Goal: Navigation & Orientation: Find specific page/section

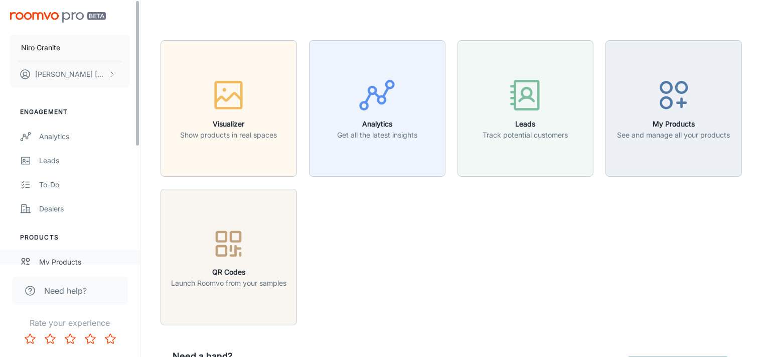
click at [70, 263] on div "My Products" at bounding box center [84, 261] width 91 height 11
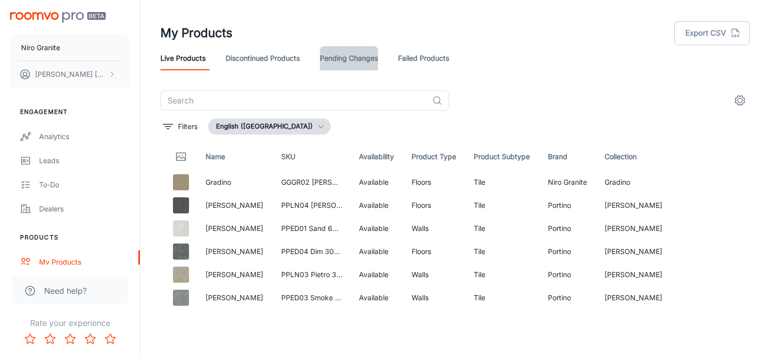
click at [357, 53] on link "Pending Changes" at bounding box center [349, 58] width 58 height 24
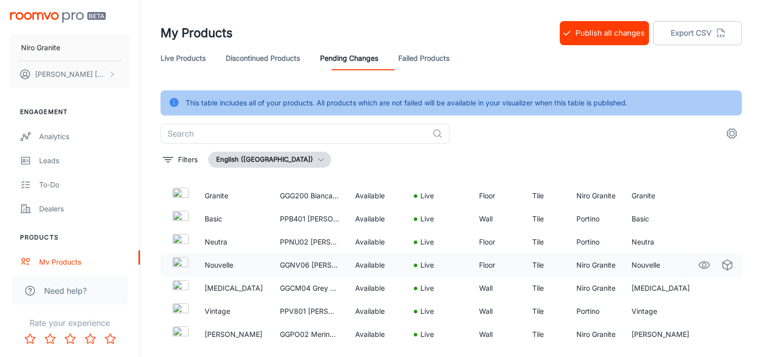
scroll to position [827, 0]
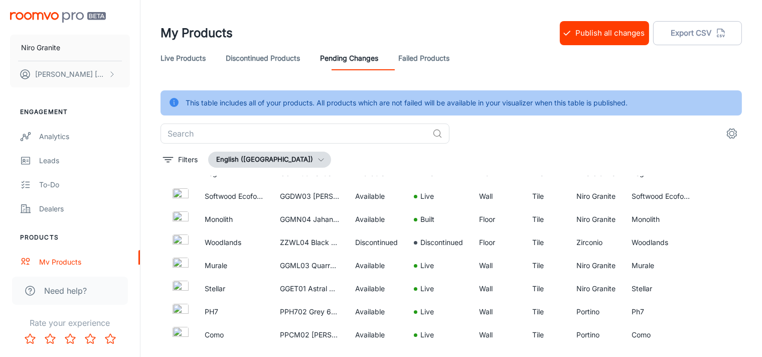
click at [300, 61] on link "Discontinued Products" at bounding box center [263, 58] width 74 height 24
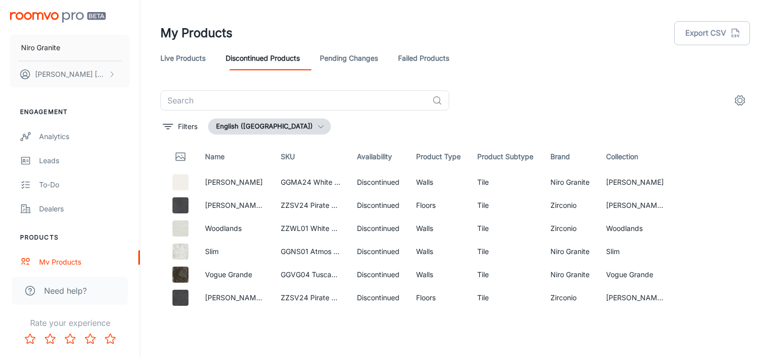
click at [59, 266] on div "Need help?" at bounding box center [70, 286] width 140 height 44
click at [61, 261] on div "My Products" at bounding box center [84, 261] width 91 height 11
click at [358, 58] on link "Pending Changes" at bounding box center [349, 58] width 58 height 24
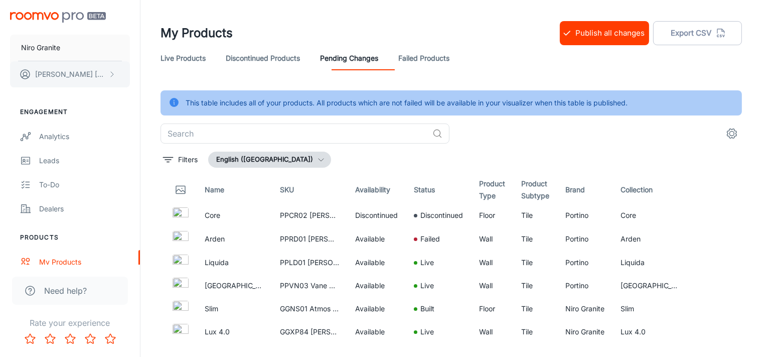
drag, startPoint x: 65, startPoint y: 76, endPoint x: 278, endPoint y: -55, distance: 249.4
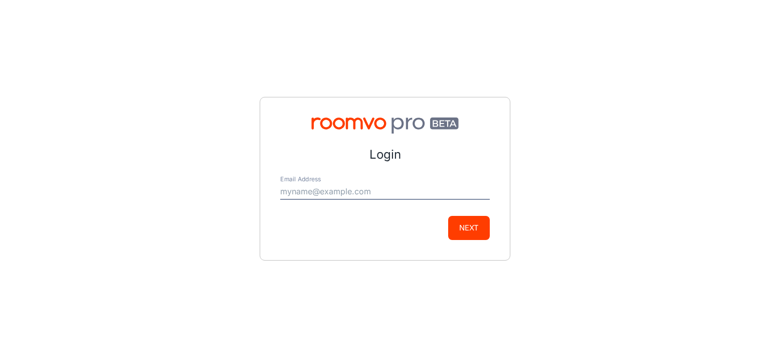
click at [450, 197] on form "Login Email Address Next" at bounding box center [385, 192] width 210 height 94
click at [450, 196] on input "Email Address" at bounding box center [385, 192] width 210 height 16
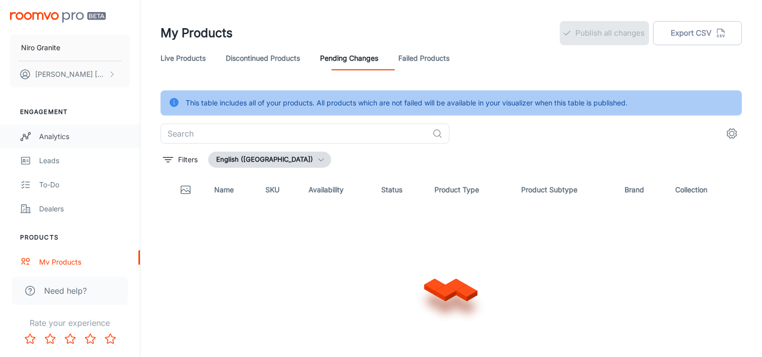
click at [72, 133] on div "Analytics" at bounding box center [84, 136] width 91 height 11
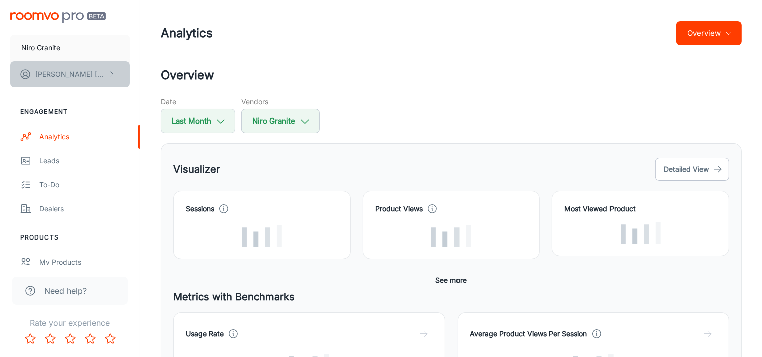
click at [70, 80] on button "[PERSON_NAME]" at bounding box center [70, 74] width 120 height 26
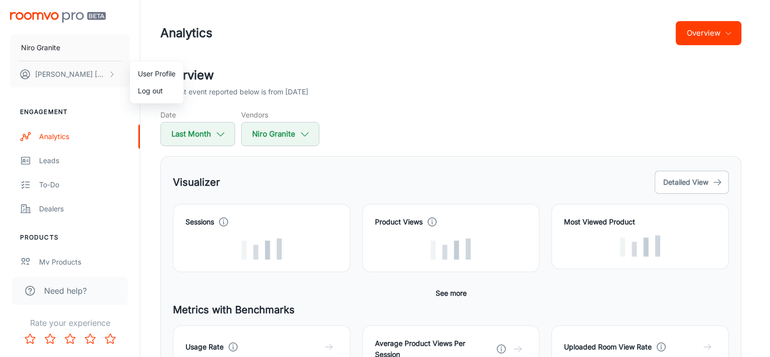
click at [330, 60] on div at bounding box center [385, 178] width 770 height 357
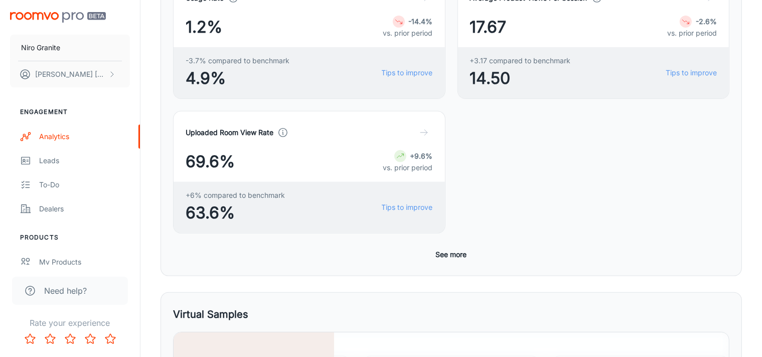
scroll to position [538, 0]
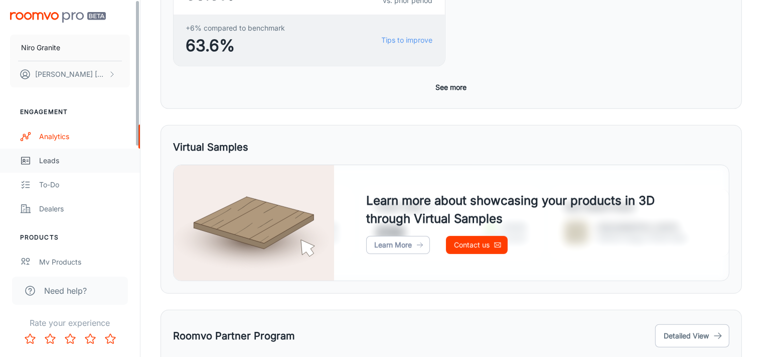
click at [58, 163] on div "Leads" at bounding box center [84, 160] width 91 height 11
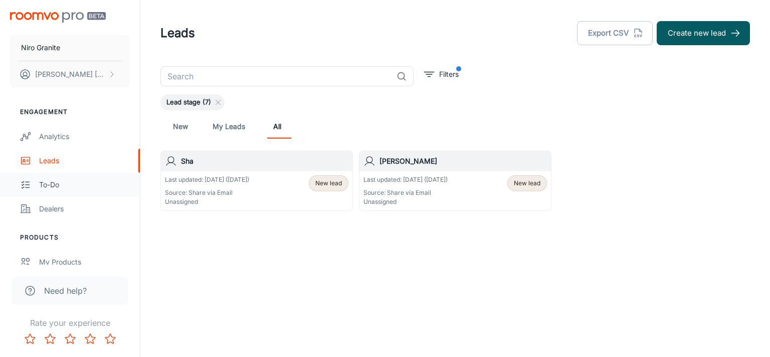
click at [59, 182] on div "To-do" at bounding box center [84, 184] width 91 height 11
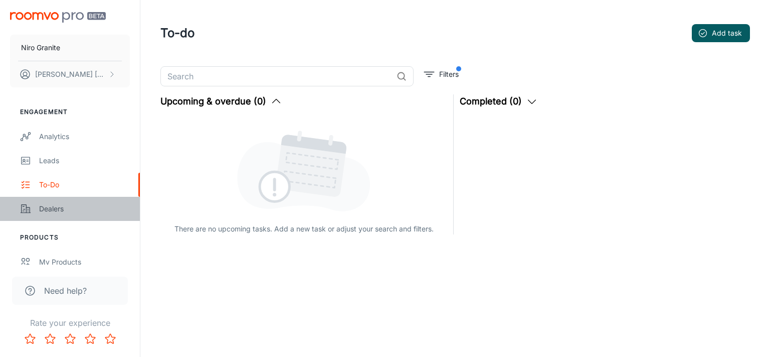
click at [69, 209] on div "Dealers" at bounding box center [84, 208] width 91 height 11
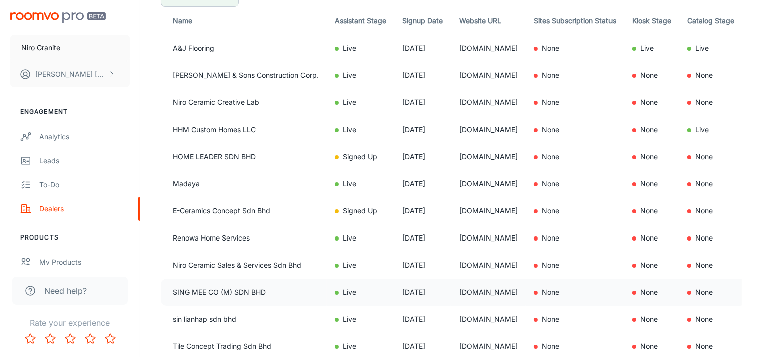
scroll to position [189, 0]
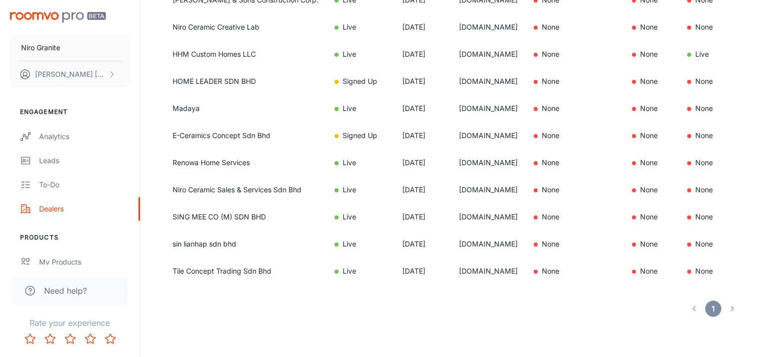
click at [365, 328] on div "Dealers ​ ​ Export CSV 12 Dealers Filters Niro Granite Name Assistant Stage Sig…" at bounding box center [450, 88] width 621 height 538
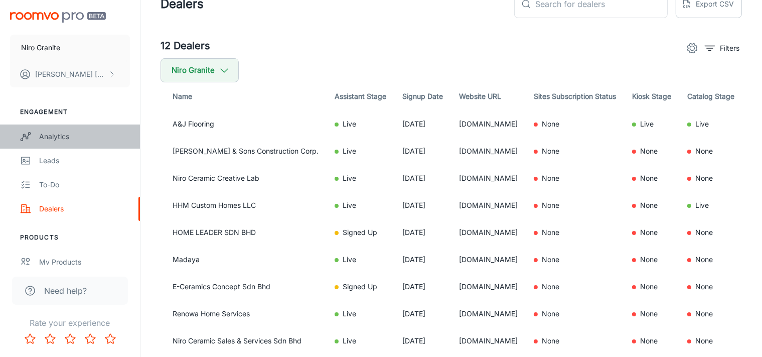
click at [79, 142] on link "Analytics" at bounding box center [70, 136] width 140 height 24
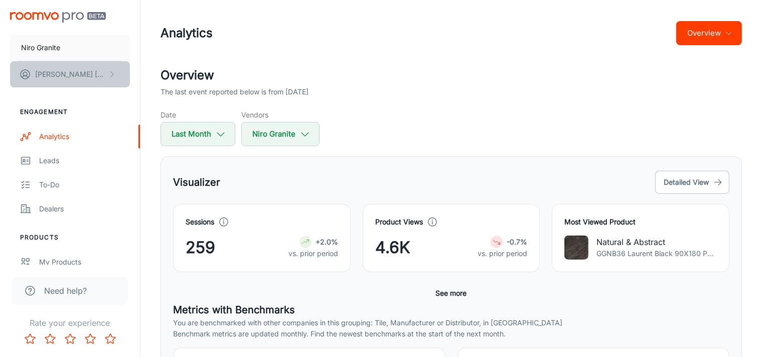
click at [83, 72] on button "[PERSON_NAME]" at bounding box center [70, 74] width 120 height 26
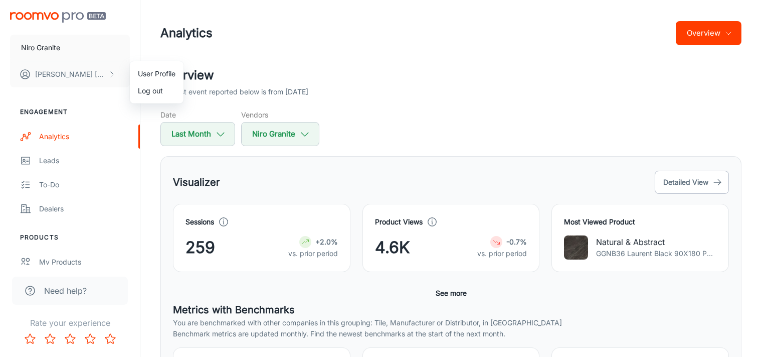
click at [49, 51] on div at bounding box center [385, 178] width 770 height 357
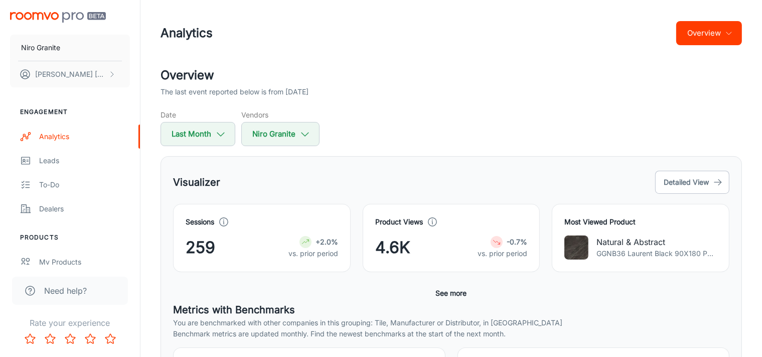
click at [74, 16] on img "scrollable content" at bounding box center [58, 17] width 96 height 11
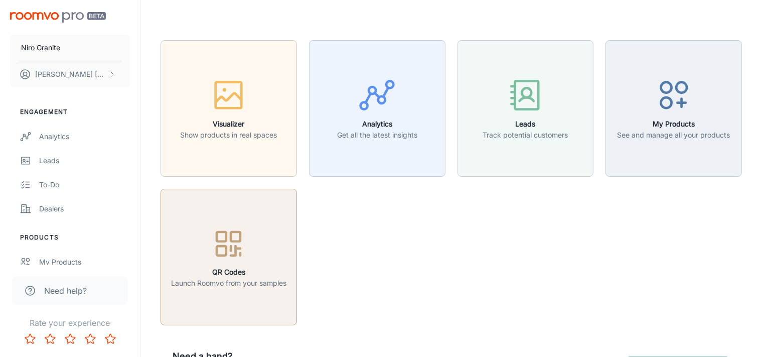
click at [269, 237] on div "button" at bounding box center [228, 246] width 115 height 42
